Goal: Browse casually: Explore the website without a specific task or goal

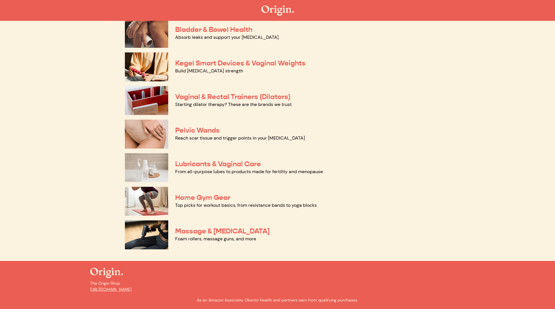
scroll to position [207, 0]
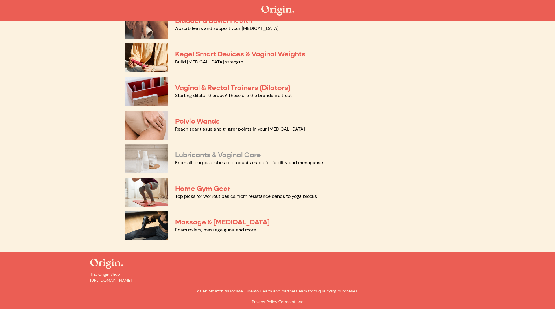
click at [197, 152] on link "Lubricants & Vaginal Care" at bounding box center [218, 154] width 86 height 9
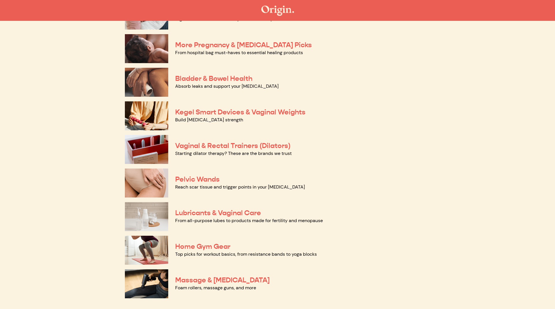
scroll to position [148, 0]
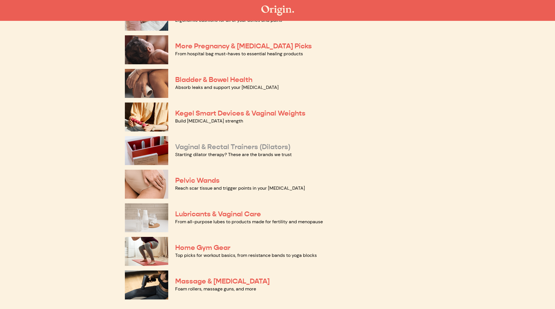
click at [214, 147] on link "Vaginal & Rectal Trainers (Dilators)" at bounding box center [232, 146] width 115 height 9
click at [223, 117] on link "Kegel Smart Devices & Vaginal Weights" at bounding box center [240, 113] width 130 height 9
click at [213, 79] on link "Bladder & Bowel Health" at bounding box center [213, 79] width 77 height 9
click at [230, 112] on link "Kegel Smart Devices & Vaginal Weights" at bounding box center [240, 113] width 130 height 9
click at [212, 144] on link "Vaginal & Rectal Trainers (Dilators)" at bounding box center [232, 146] width 115 height 9
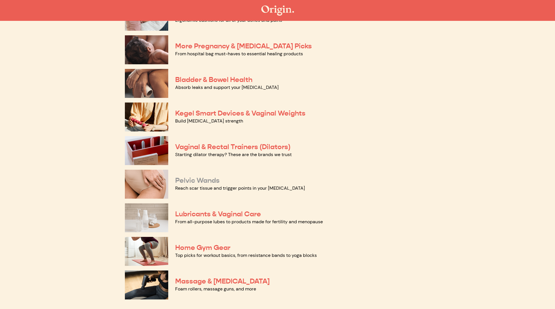
click at [198, 180] on link "Pelvic Wands" at bounding box center [197, 180] width 45 height 9
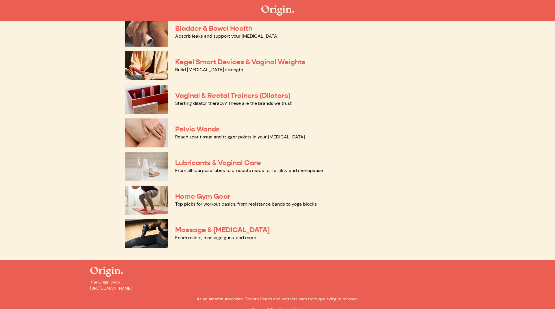
scroll to position [207, 0]
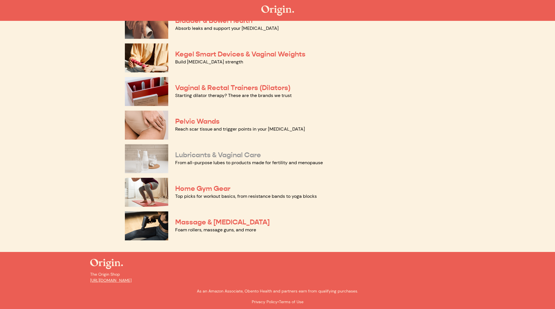
click at [187, 158] on link "Lubricants & Vaginal Care" at bounding box center [218, 154] width 86 height 9
click at [207, 220] on link "Massage & Myofascial Release" at bounding box center [222, 221] width 95 height 9
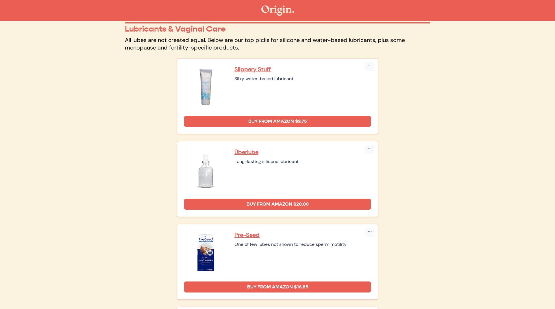
scroll to position [23, 0]
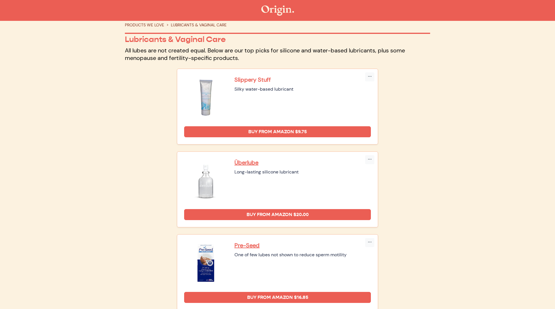
click at [248, 78] on p "Slippery Stuff" at bounding box center [303, 80] width 137 height 8
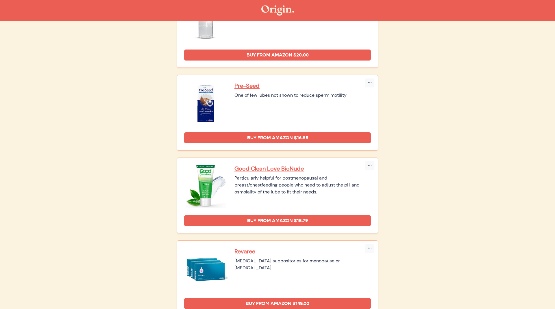
scroll to position [229, 0]
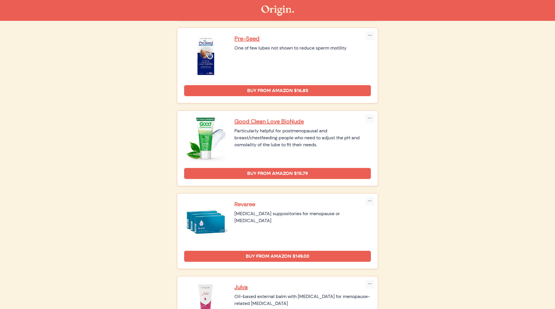
click at [245, 207] on p "Revaree" at bounding box center [303, 204] width 137 height 8
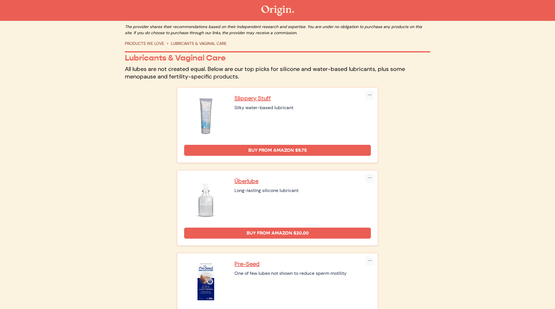
scroll to position [0, 0]
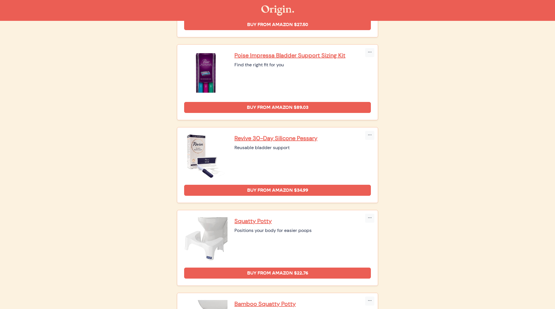
scroll to position [148, 0]
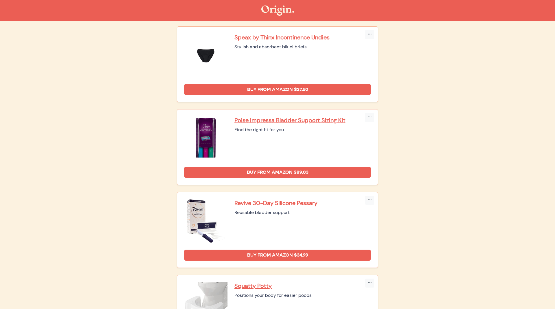
click at [263, 203] on p "Revive 30-Day Silicone Pessary" at bounding box center [303, 203] width 137 height 8
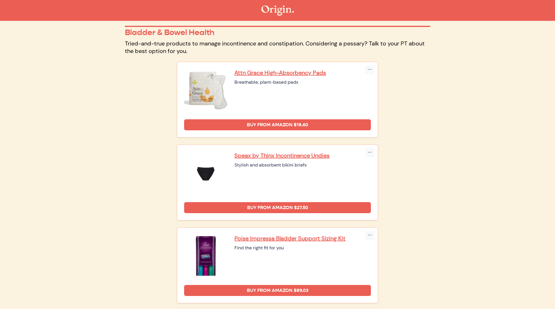
scroll to position [0, 0]
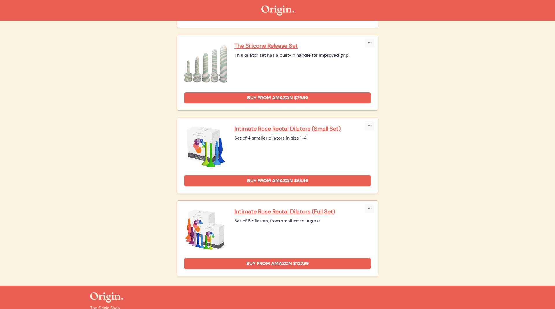
scroll to position [561, 0]
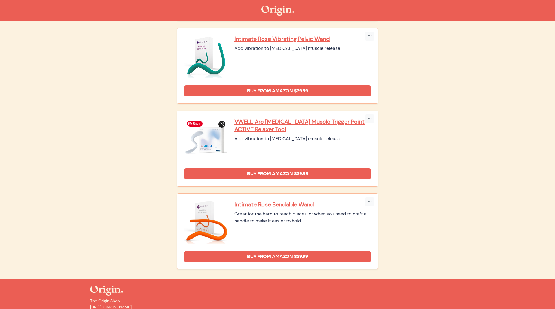
scroll to position [250, 0]
